Goal: Transaction & Acquisition: Book appointment/travel/reservation

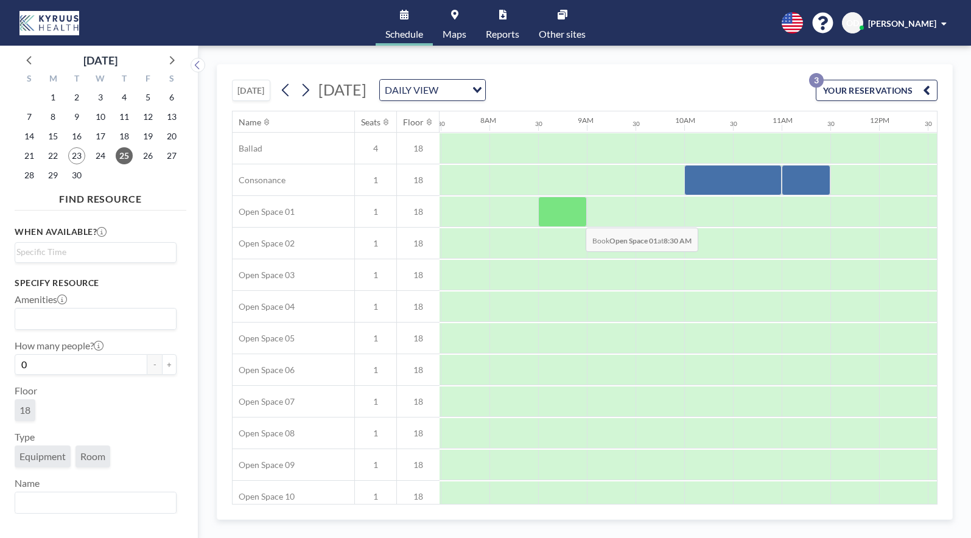
scroll to position [0, 731]
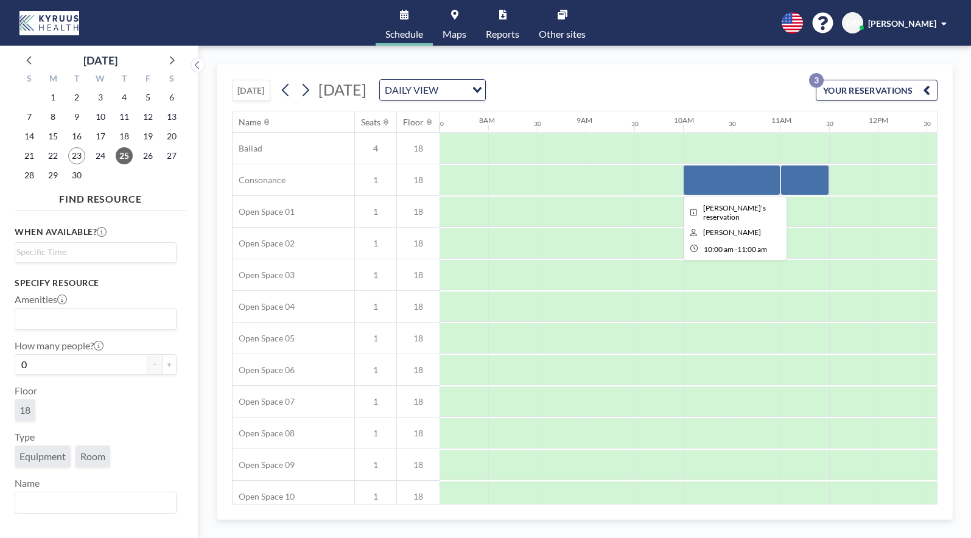
click at [700, 182] on div at bounding box center [731, 180] width 97 height 30
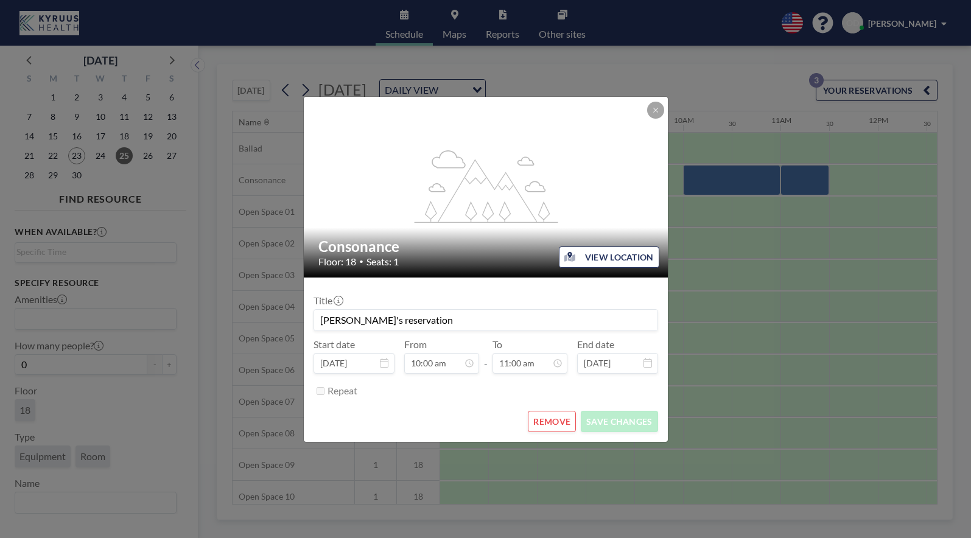
click at [554, 420] on button "REMOVE" at bounding box center [552, 421] width 48 height 21
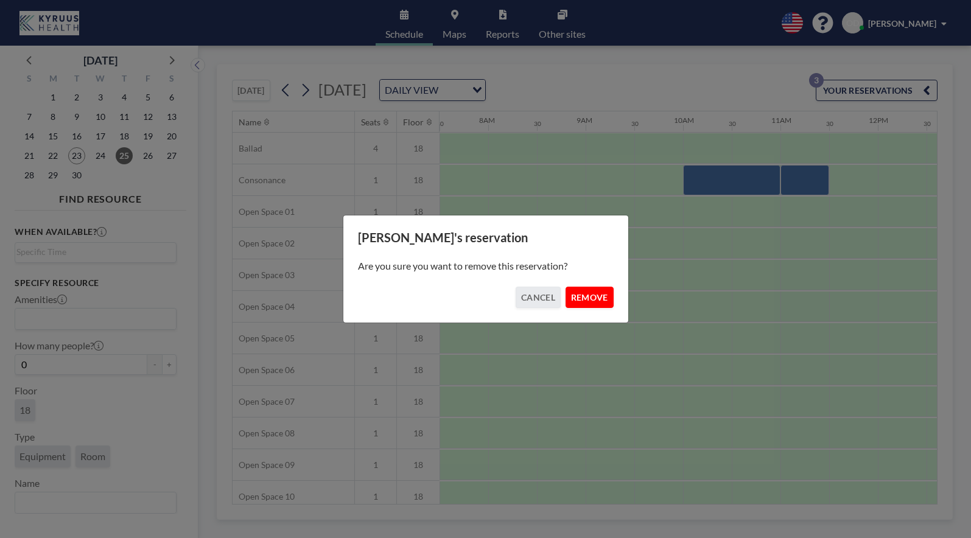
click at [586, 294] on button "REMOVE" at bounding box center [590, 297] width 48 height 21
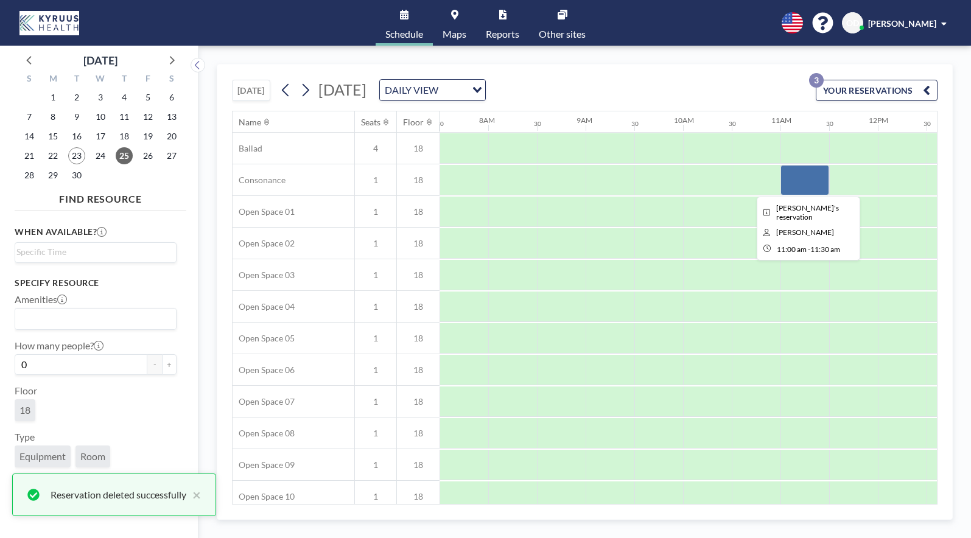
click at [795, 190] on div at bounding box center [805, 180] width 49 height 30
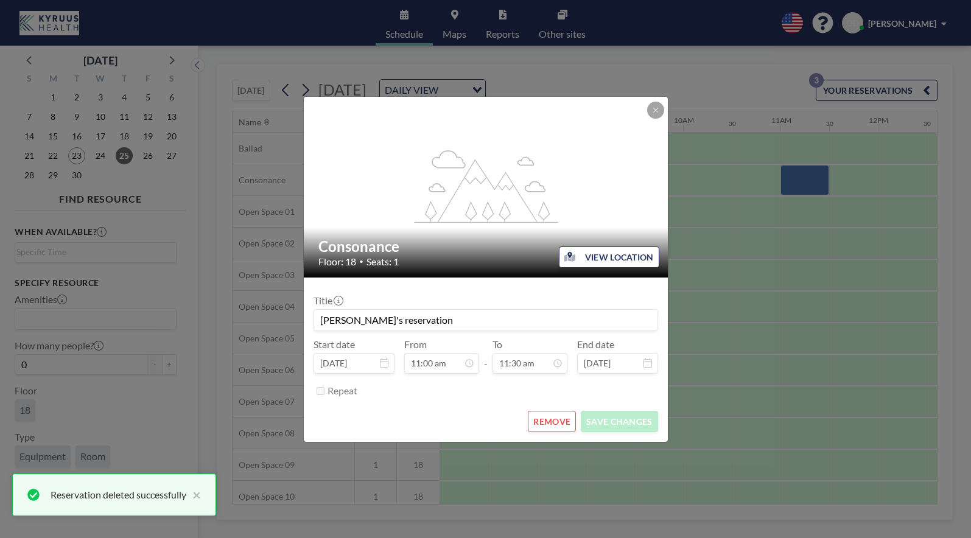
click at [542, 420] on button "REMOVE" at bounding box center [552, 421] width 48 height 21
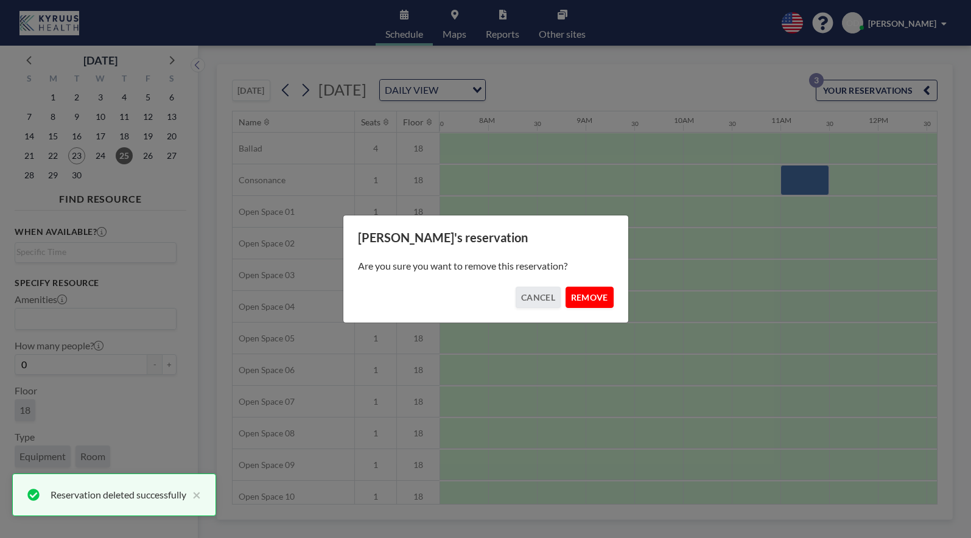
click at [594, 293] on button "REMOVE" at bounding box center [590, 297] width 48 height 21
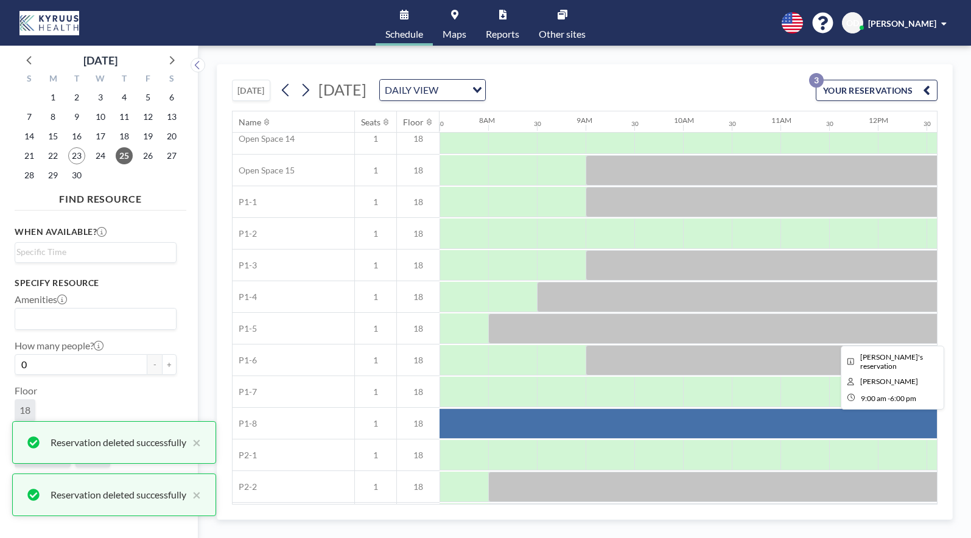
scroll to position [515, 731]
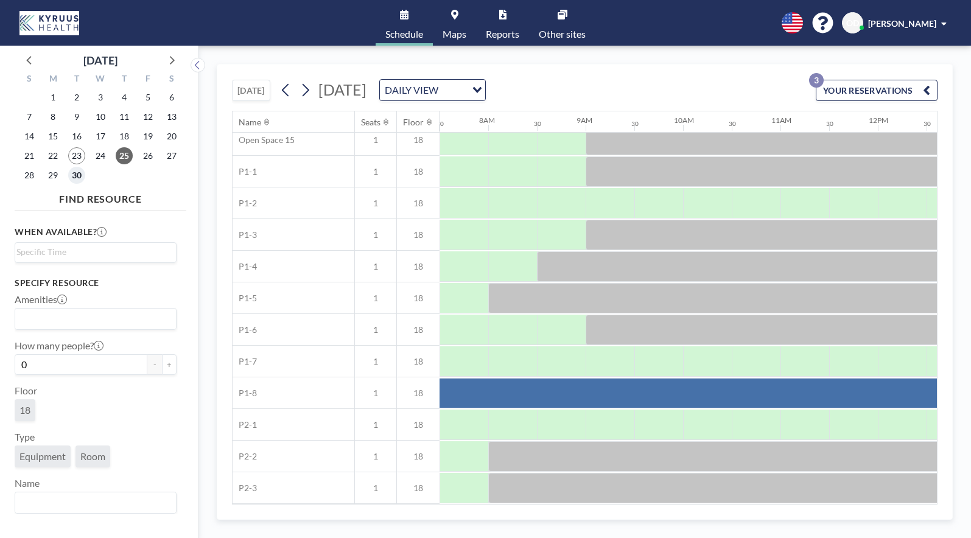
click at [74, 180] on span "30" at bounding box center [76, 175] width 17 height 17
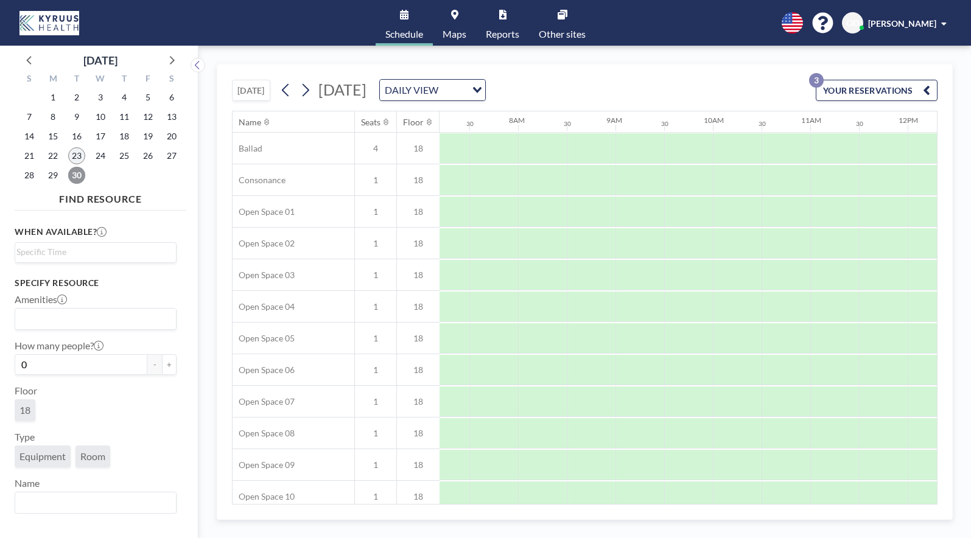
scroll to position [0, 731]
click at [71, 157] on span "23" at bounding box center [76, 155] width 17 height 17
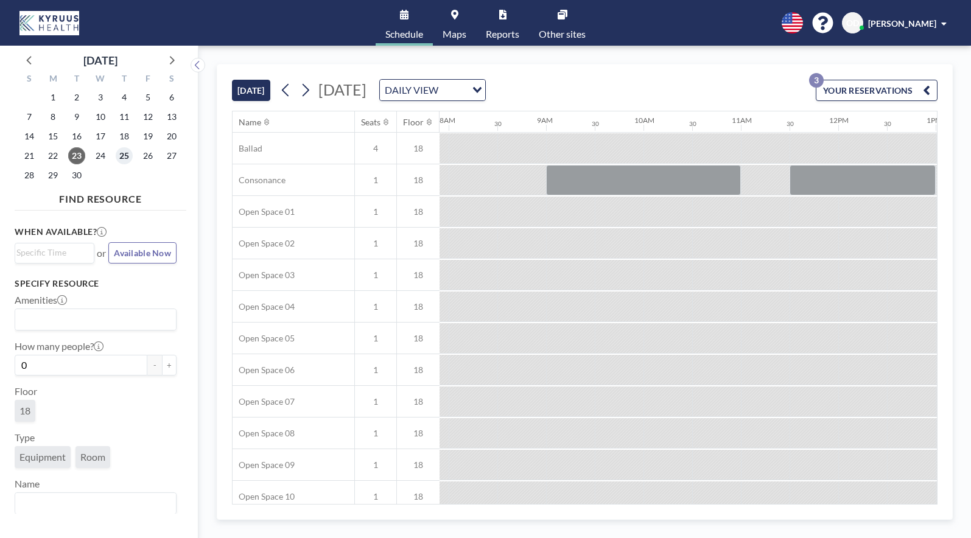
click at [125, 153] on span "25" at bounding box center [124, 155] width 17 height 17
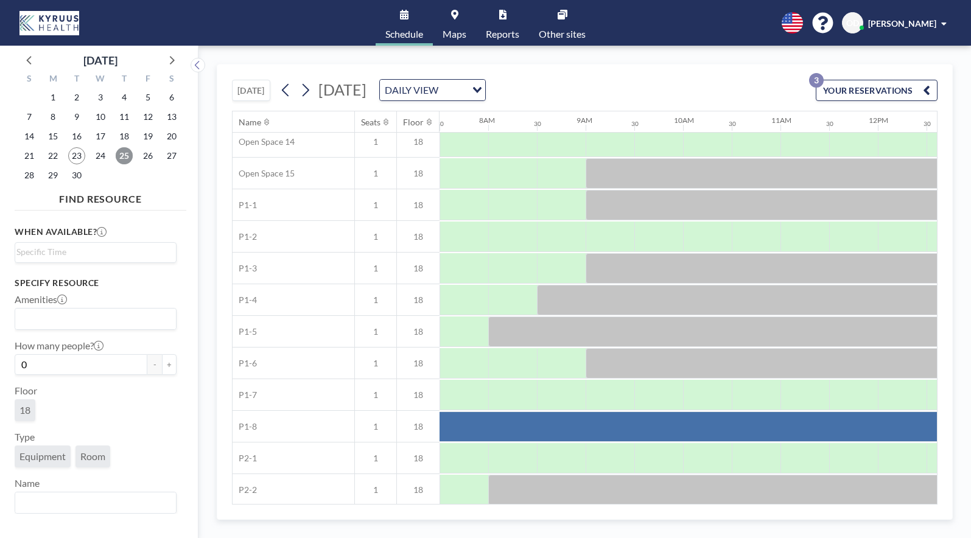
scroll to position [515, 731]
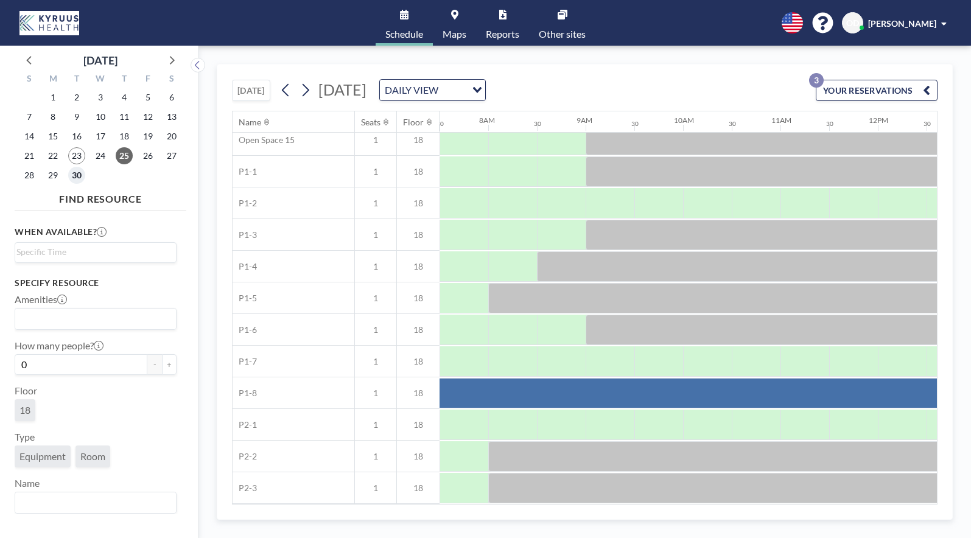
click at [74, 177] on span "30" at bounding box center [76, 175] width 17 height 17
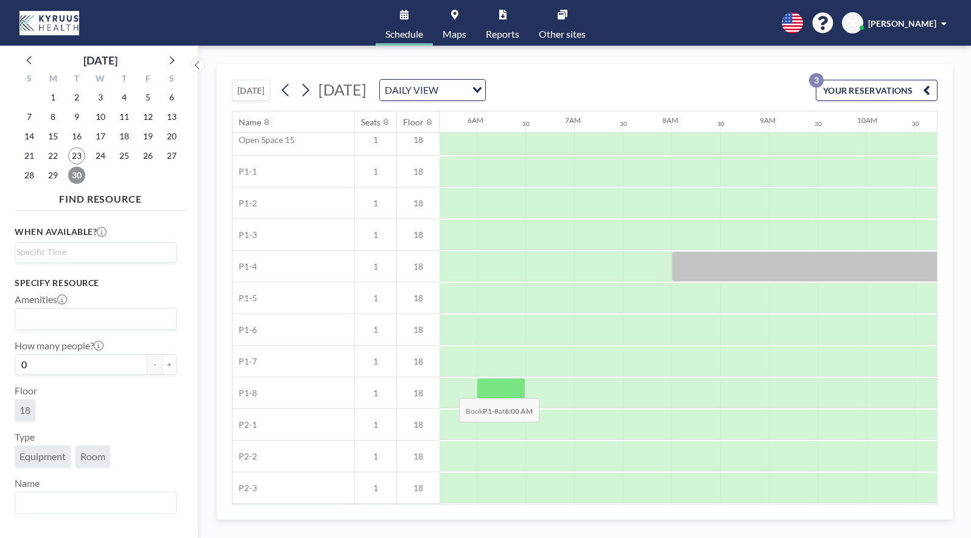
scroll to position [515, 537]
click at [496, 390] on div at bounding box center [511, 393] width 49 height 30
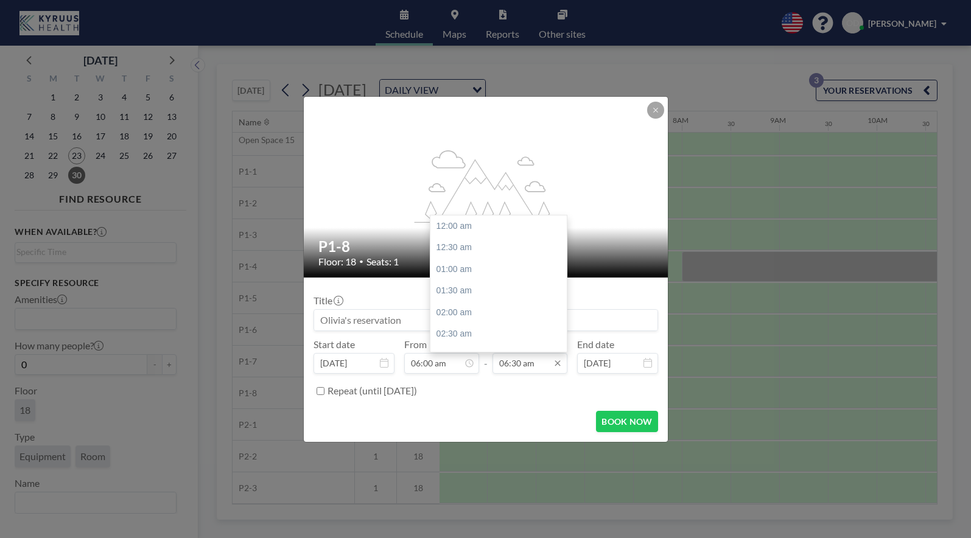
scroll to position [282, 0]
click at [535, 367] on input "06:30 am" at bounding box center [530, 363] width 75 height 21
click at [523, 367] on input "06:30 am" at bounding box center [530, 363] width 75 height 21
click at [519, 259] on div "05:00 pm" at bounding box center [499, 262] width 136 height 22
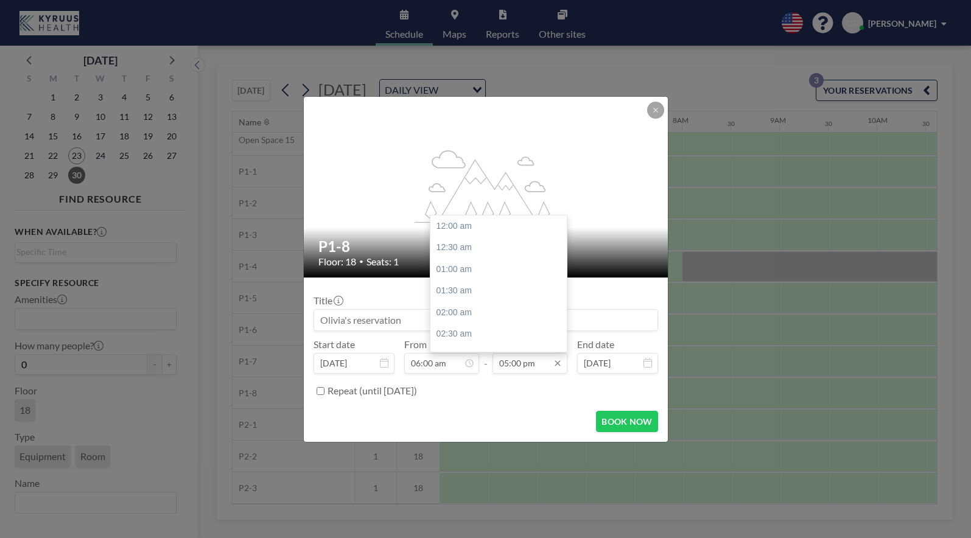
scroll to position [737, 0]
click at [512, 247] on div "05:30 pm" at bounding box center [499, 248] width 136 height 22
type input "05:30 pm"
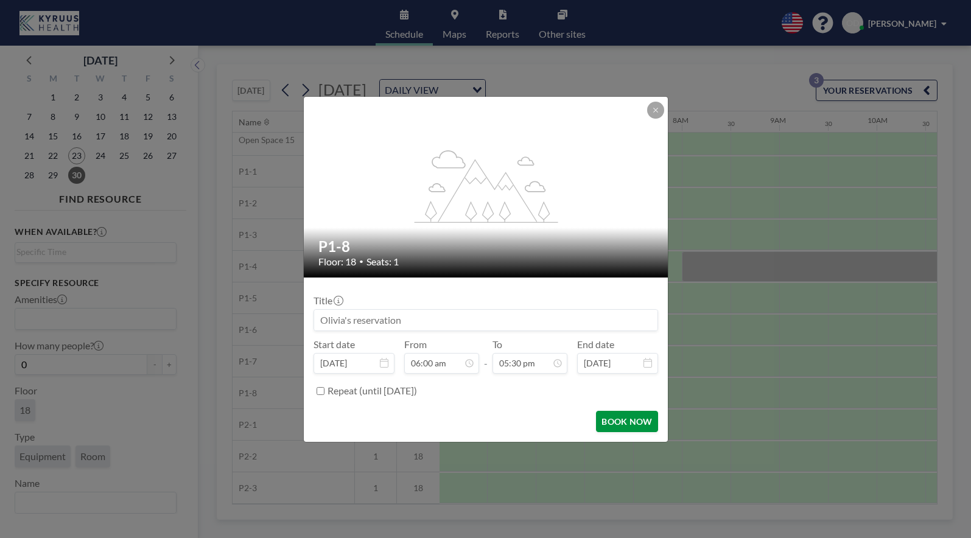
click at [632, 423] on button "BOOK NOW" at bounding box center [627, 421] width 62 height 21
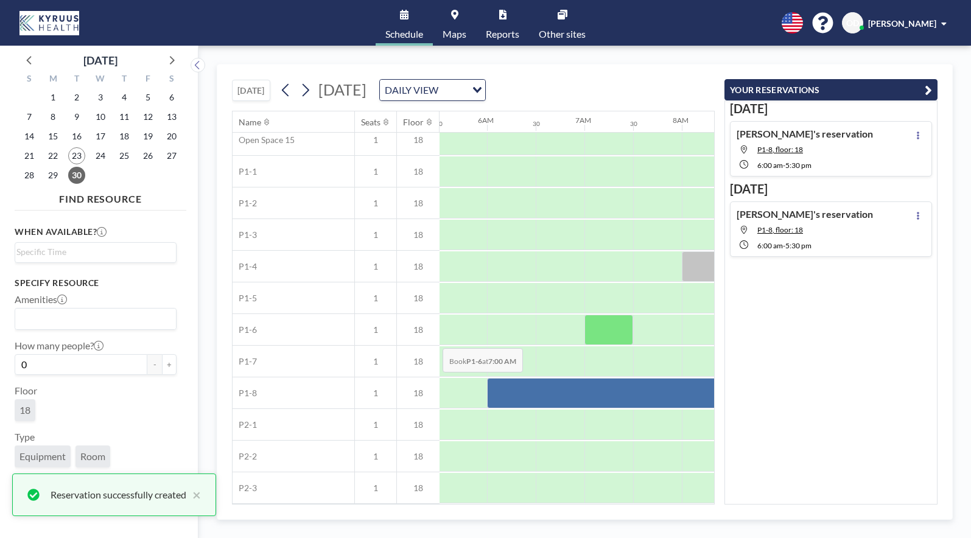
scroll to position [0, 0]
